Goal: Task Accomplishment & Management: Use online tool/utility

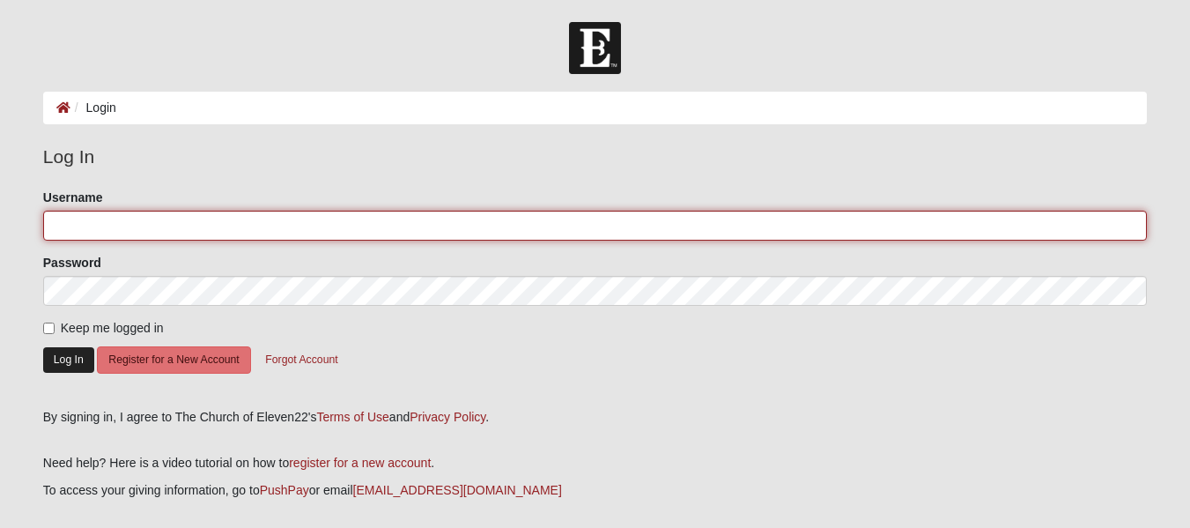
type input "akruseil"
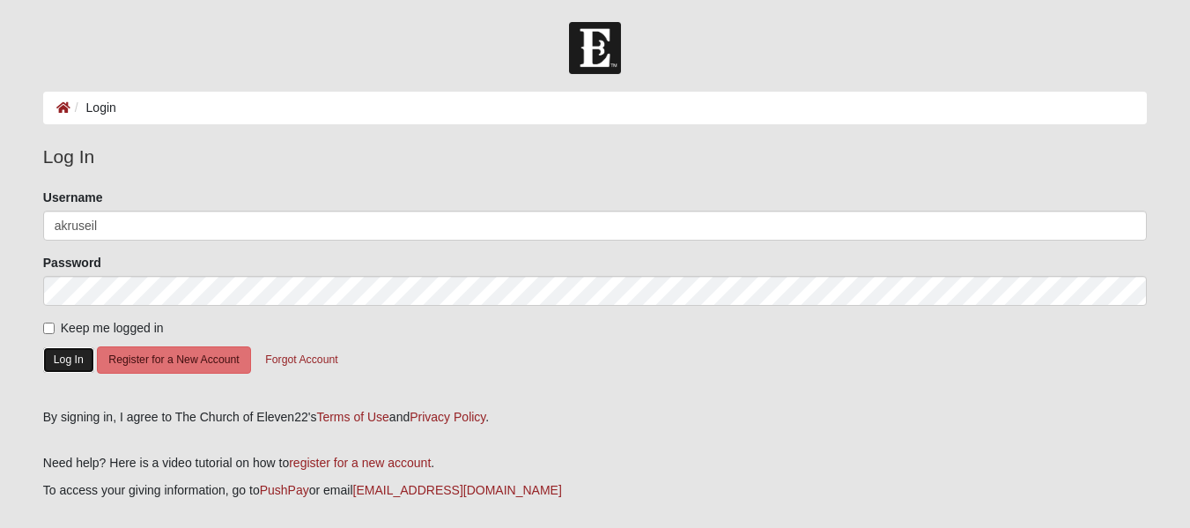
click at [83, 358] on button "Log In" at bounding box center [68, 360] width 51 height 26
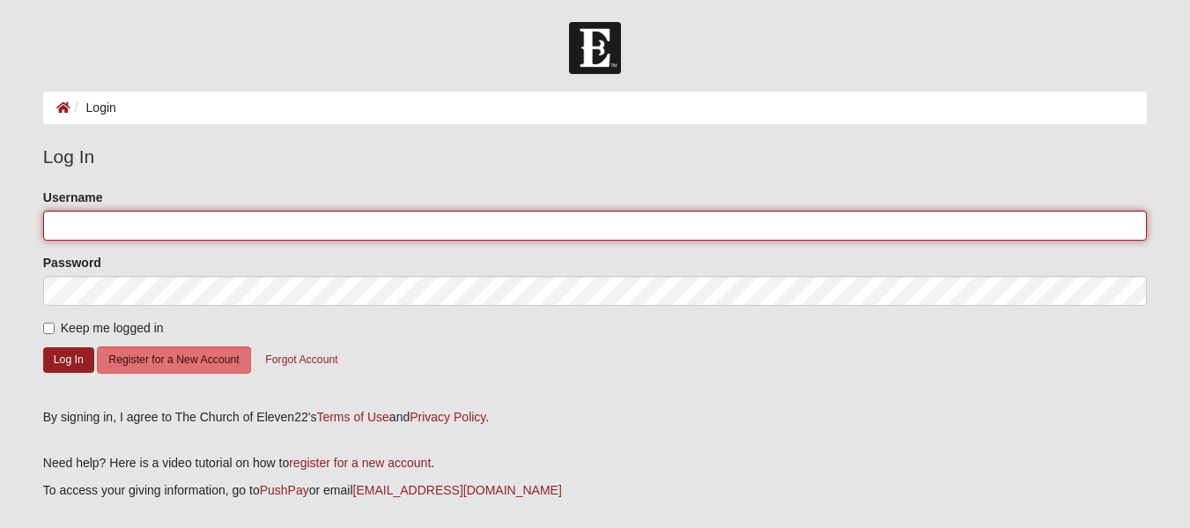
type input "akruseil"
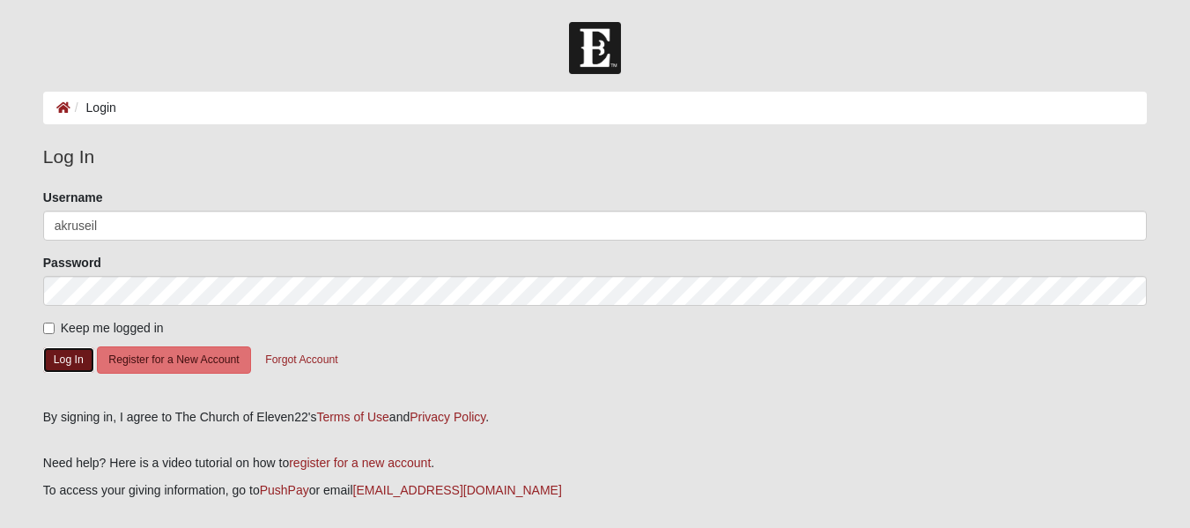
click at [82, 358] on button "Log In" at bounding box center [68, 360] width 51 height 26
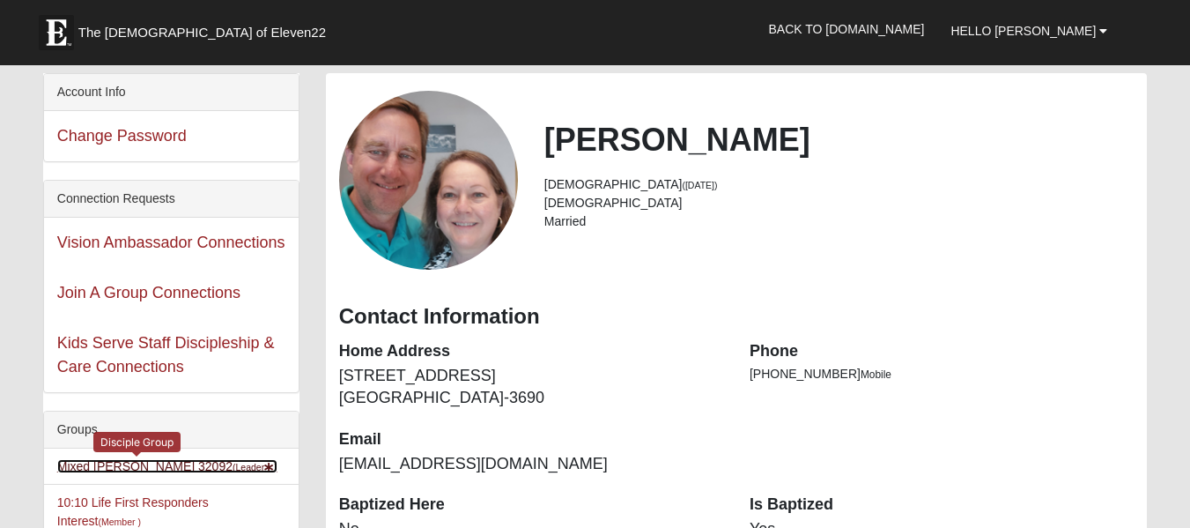
click at [107, 467] on link "Mixed Kruse 32092 (Leader )" at bounding box center [167, 466] width 220 height 14
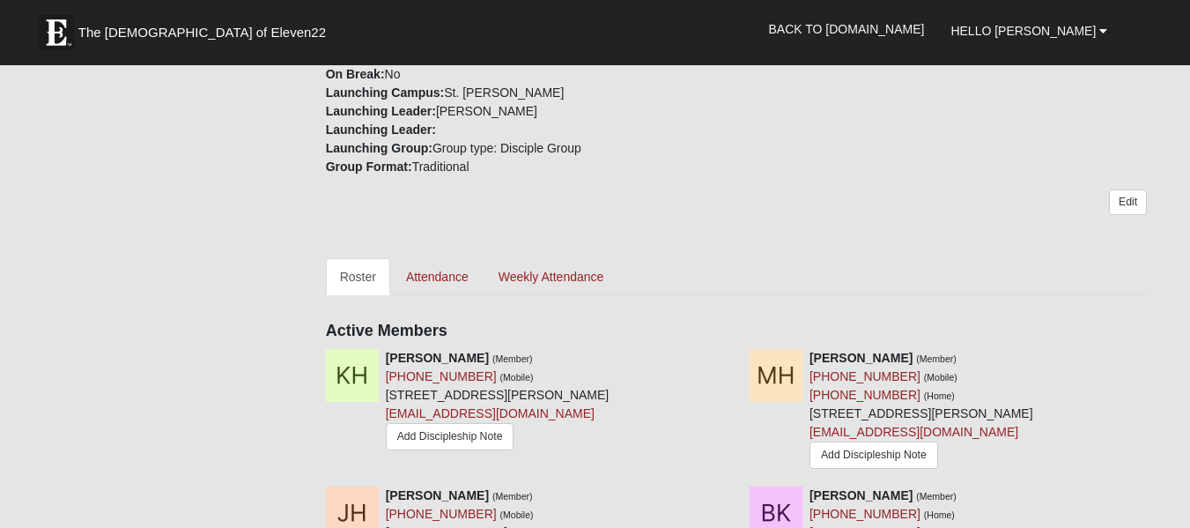
scroll to position [589, 0]
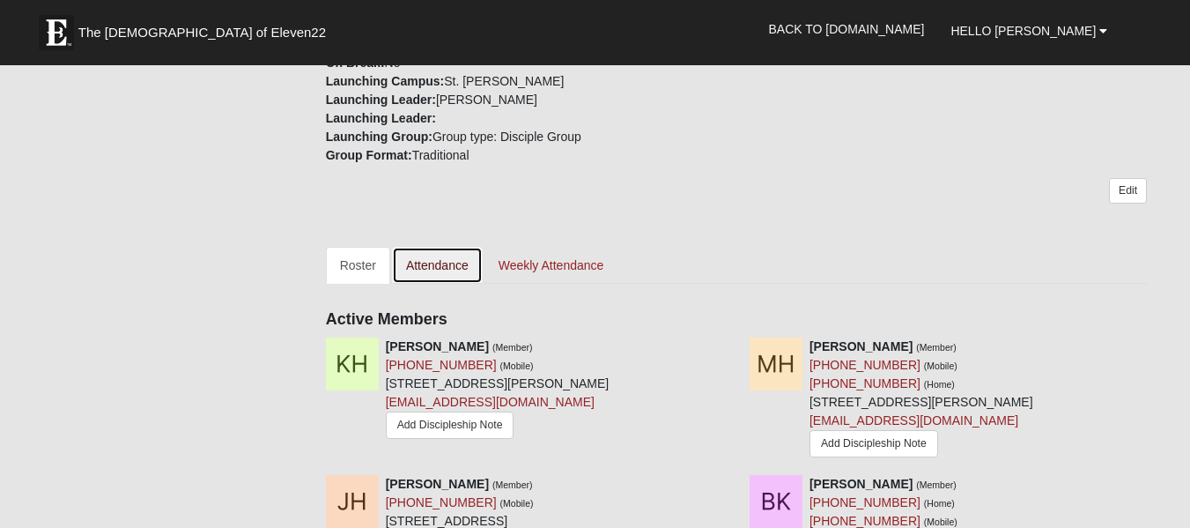
click at [435, 268] on link "Attendance" at bounding box center [437, 265] width 91 height 37
